Goal: Navigation & Orientation: Find specific page/section

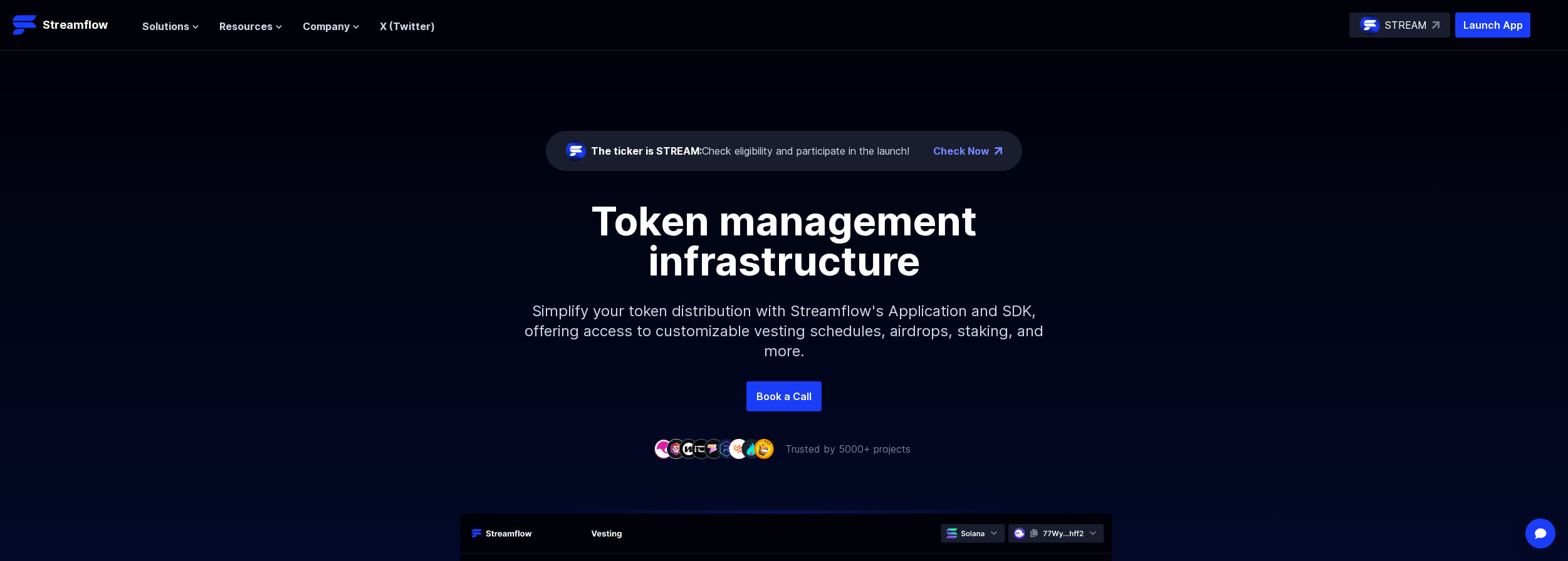
click at [1409, 27] on p "STREAM" at bounding box center [1406, 24] width 42 height 15
drag, startPoint x: 174, startPoint y: 26, endPoint x: 167, endPoint y: 28, distance: 7.3
click at [174, 26] on span "Solutions" at bounding box center [165, 26] width 47 height 15
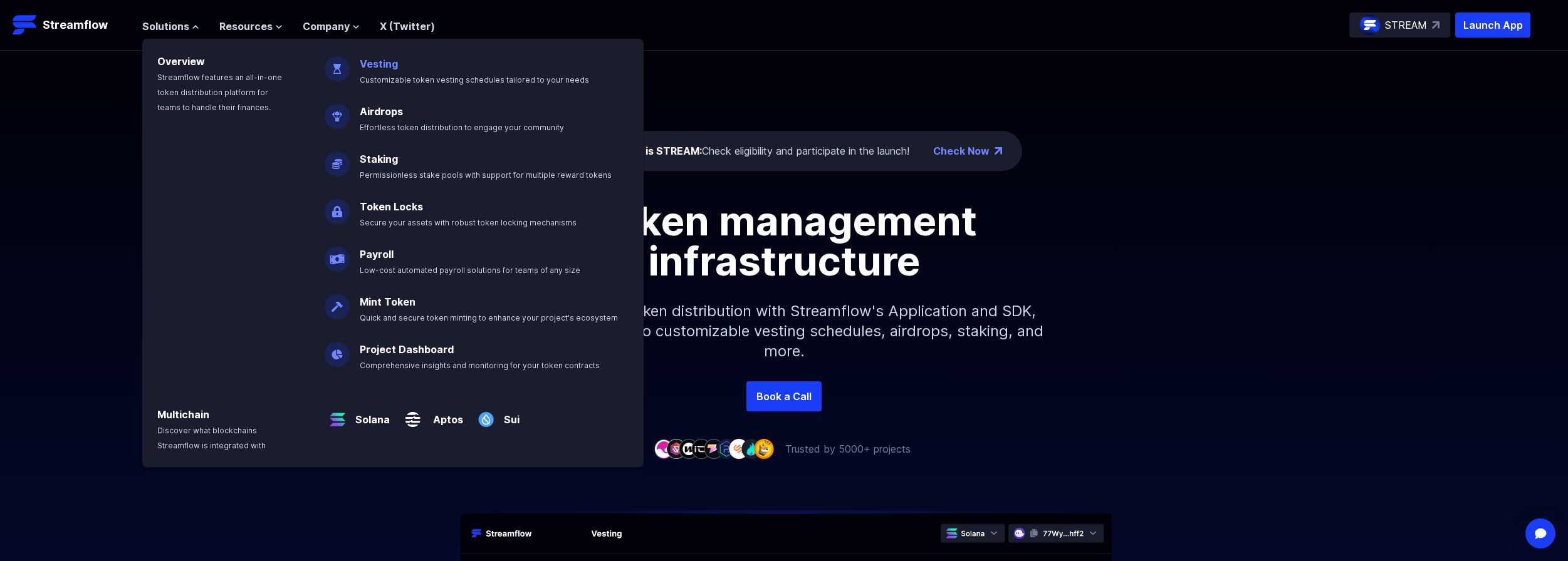
click at [382, 65] on link "Vesting" at bounding box center [379, 63] width 38 height 12
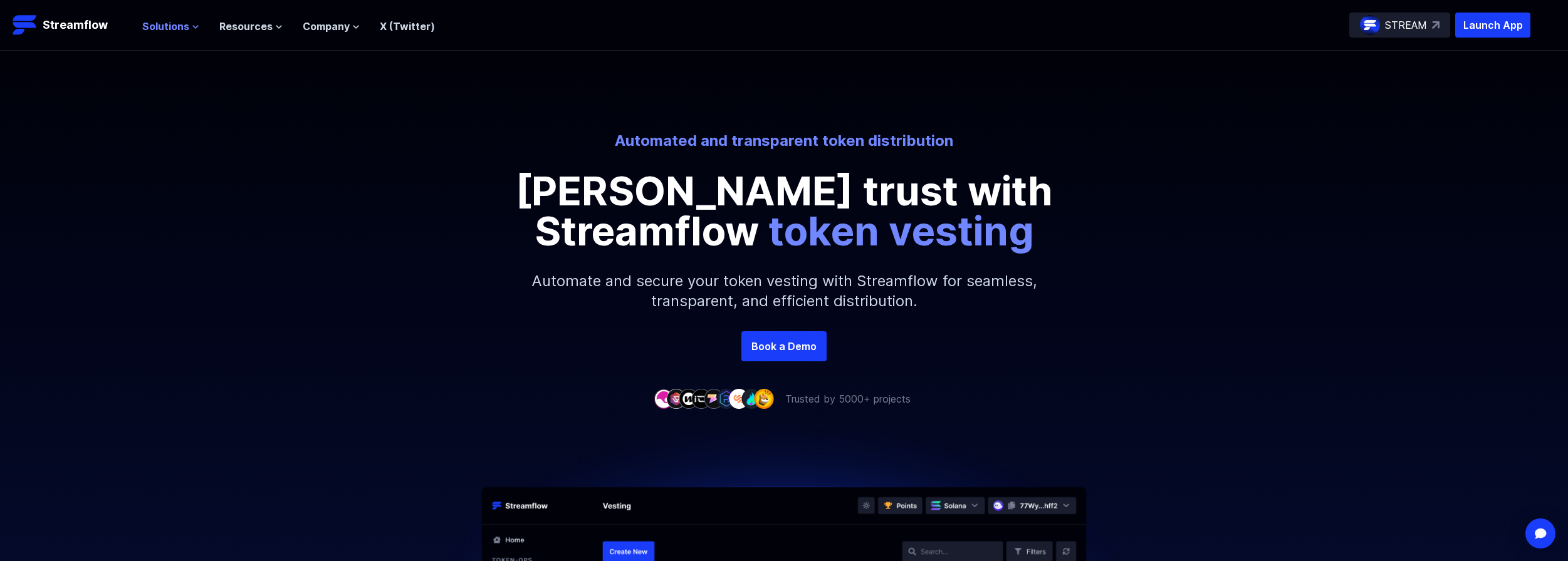
click at [181, 27] on span "Solutions" at bounding box center [165, 26] width 47 height 15
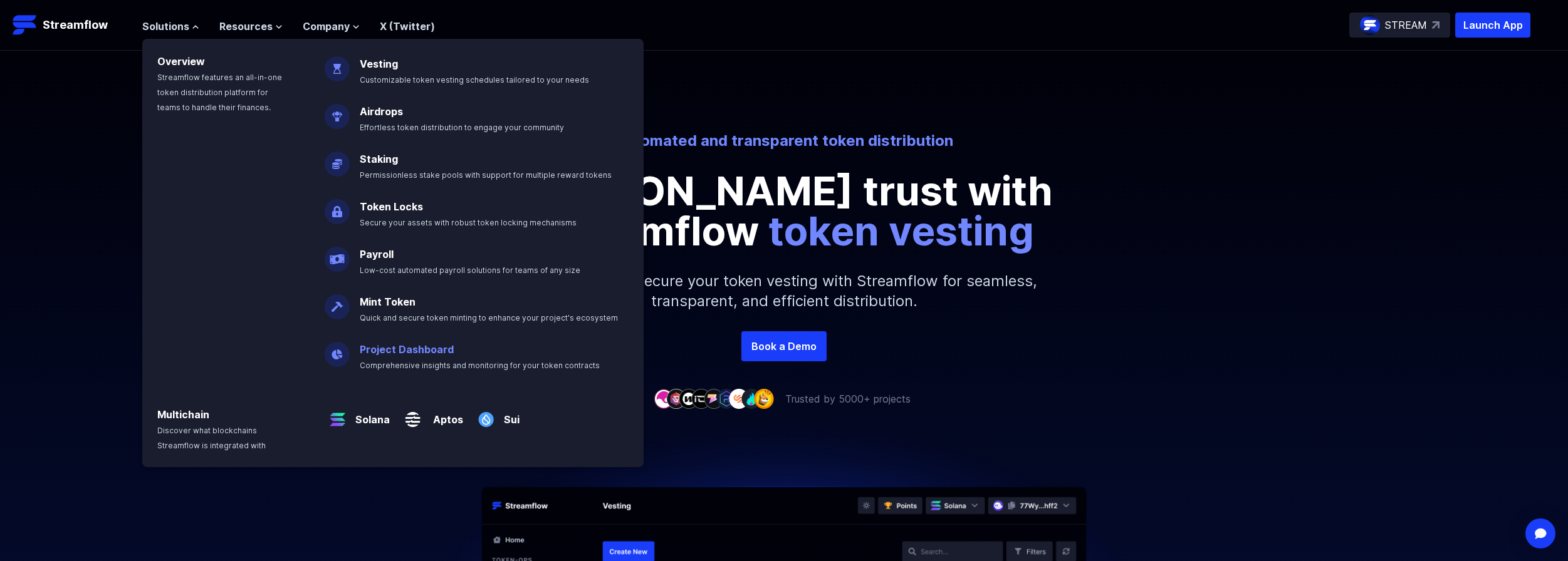
click at [415, 351] on link "Project Dashboard" at bounding box center [407, 349] width 94 height 12
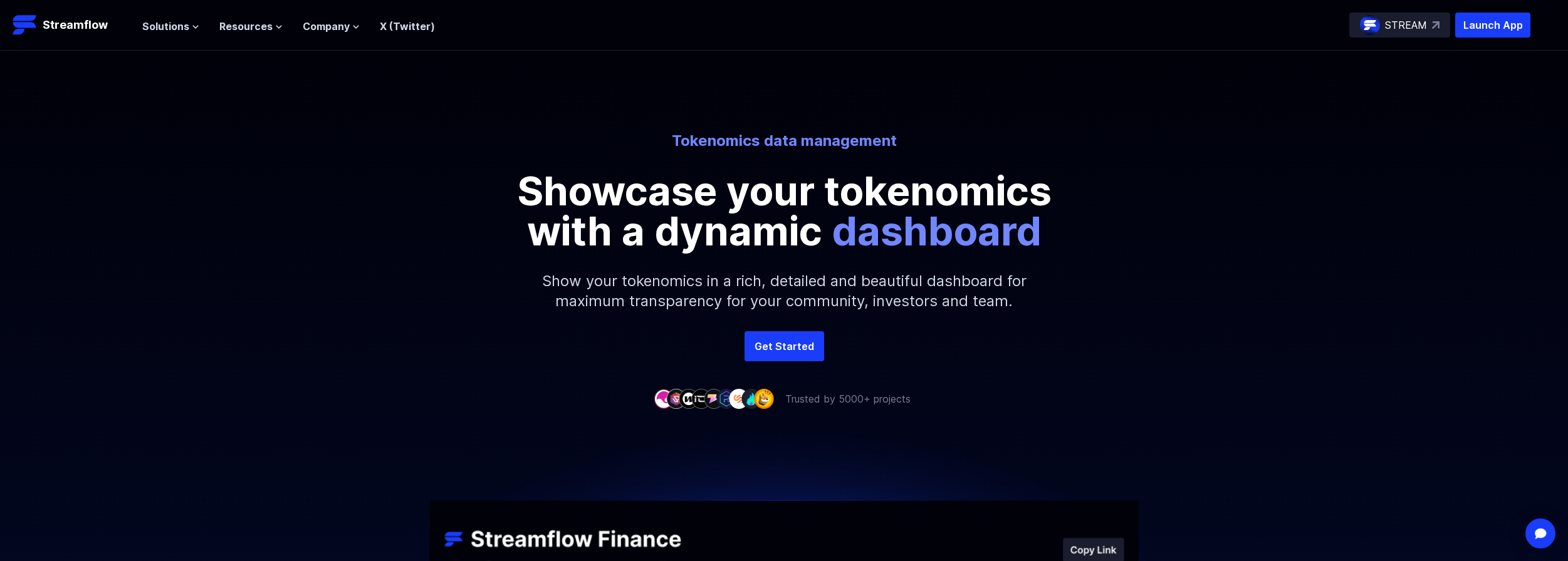
click at [1408, 23] on p "STREAM" at bounding box center [1406, 24] width 42 height 15
click at [1474, 27] on p "Launch App" at bounding box center [1493, 24] width 75 height 25
